Goal: Navigation & Orientation: Find specific page/section

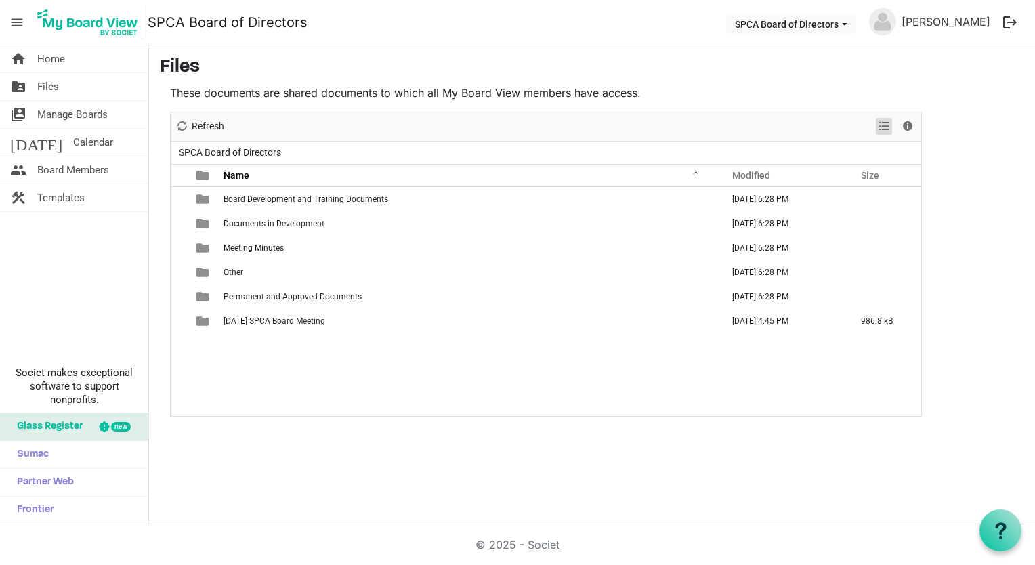
click at [885, 129] on span "View dropdownbutton" at bounding box center [884, 126] width 16 height 17
click at [46, 85] on span "Files" at bounding box center [48, 86] width 22 height 27
click at [17, 22] on span "menu" at bounding box center [17, 22] width 26 height 26
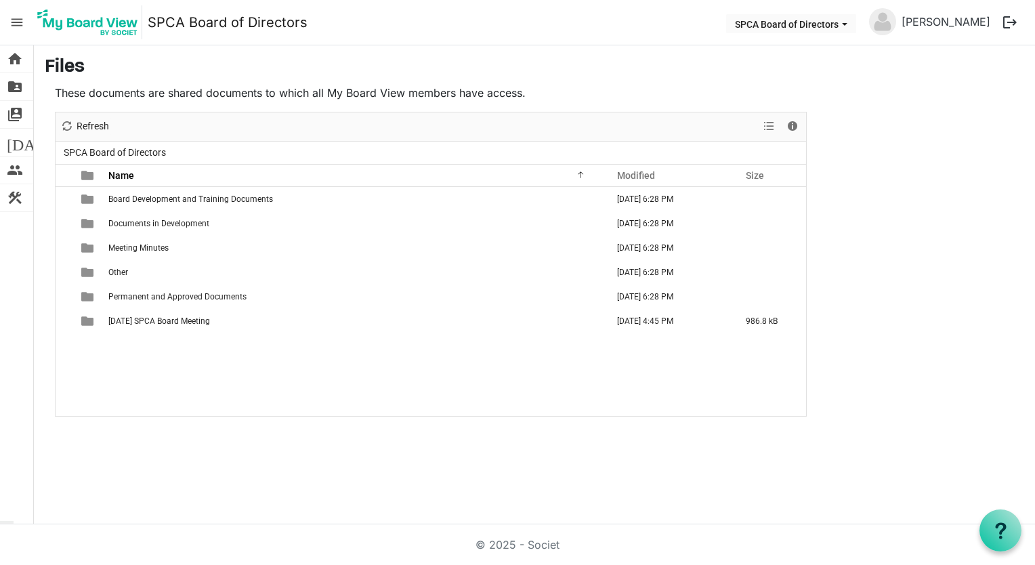
click at [17, 22] on span "menu" at bounding box center [17, 22] width 26 height 26
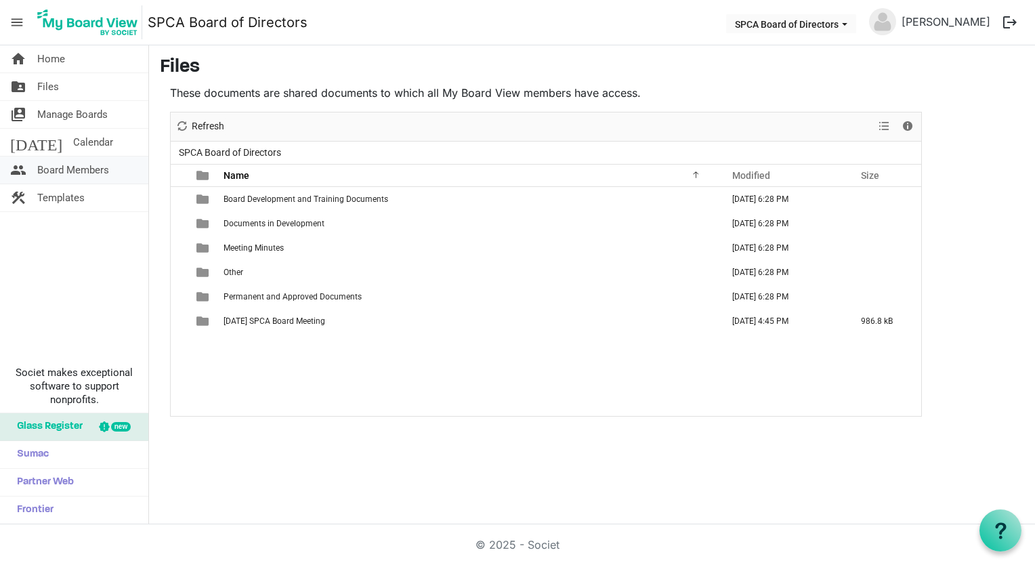
click at [51, 169] on span "Board Members" at bounding box center [73, 169] width 72 height 27
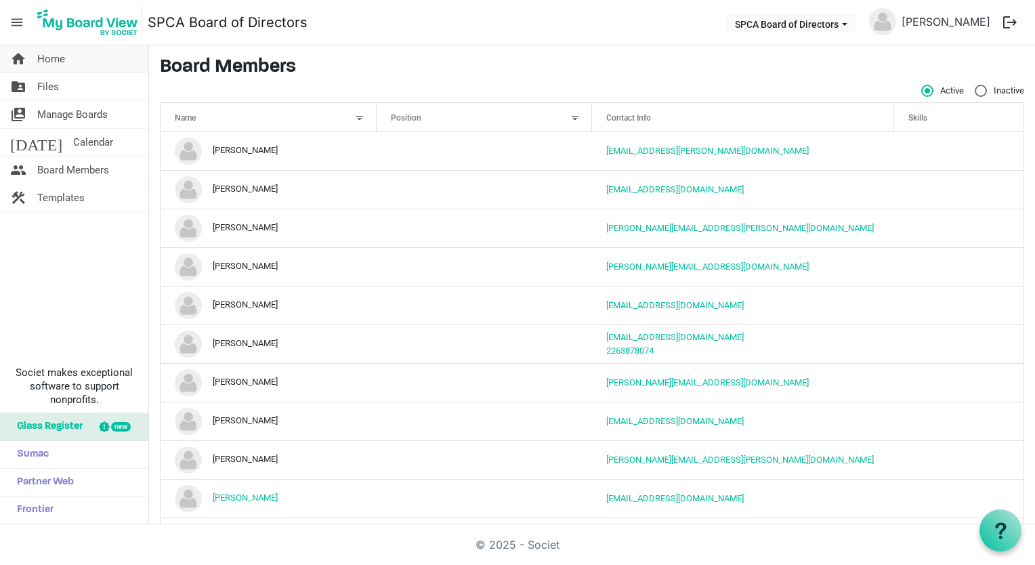
click at [52, 54] on span "Home" at bounding box center [51, 58] width 28 height 27
